Goal: Find contact information: Find contact information

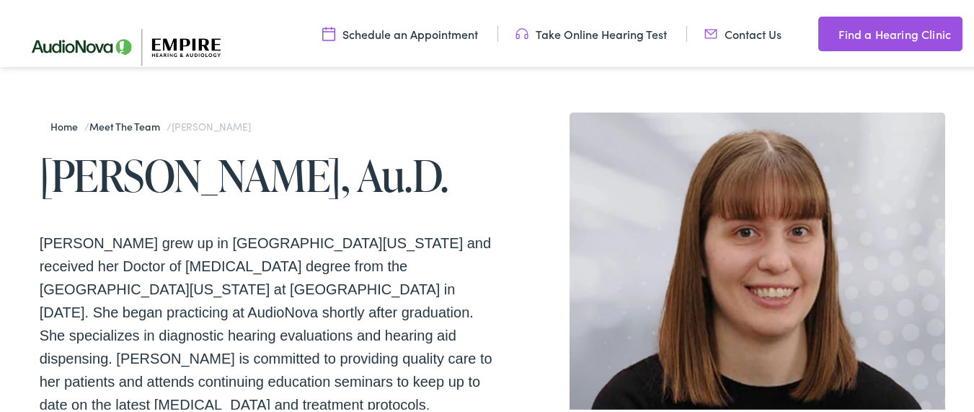
scroll to position [260, 0]
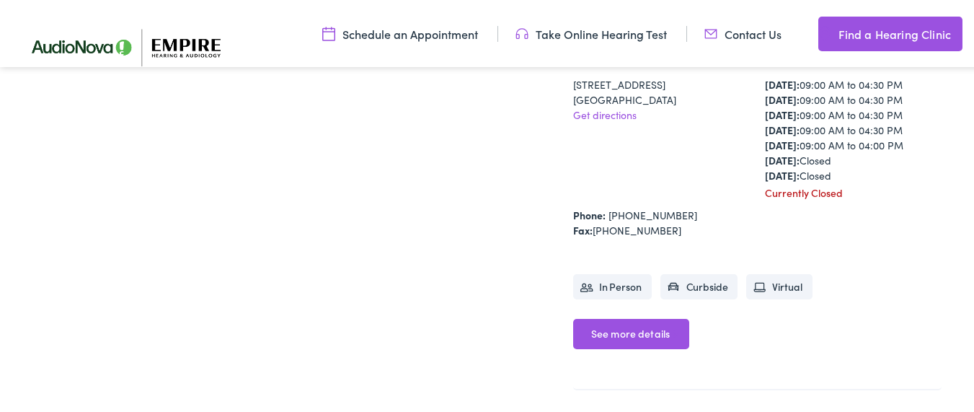
scroll to position [606, 0]
